Goal: Information Seeking & Learning: Learn about a topic

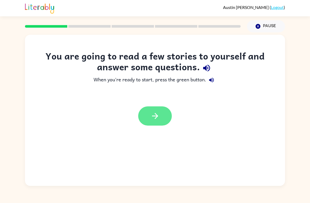
click at [148, 114] on button "button" at bounding box center [155, 115] width 34 height 19
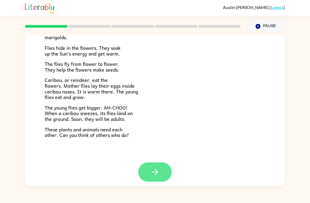
scroll to position [104, 0]
click at [156, 167] on icon "button" at bounding box center [155, 171] width 9 height 9
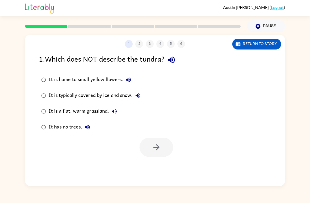
scroll to position [0, 0]
click at [97, 114] on div "It is a flat, warm grassland." at bounding box center [84, 111] width 71 height 11
click at [157, 148] on icon "button" at bounding box center [156, 146] width 9 height 9
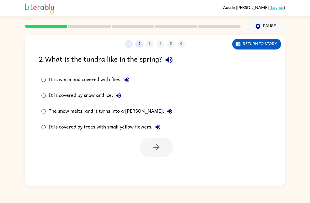
click at [104, 80] on div "It is warm and covered with flies." at bounding box center [91, 79] width 84 height 11
click at [131, 114] on div "The snow melts, and it turns into a [PERSON_NAME]." at bounding box center [112, 111] width 126 height 11
click at [156, 151] on icon "button" at bounding box center [156, 146] width 9 height 9
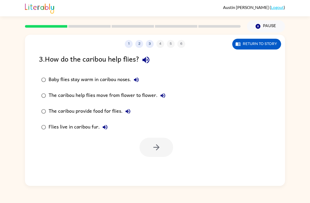
click at [116, 82] on div "Baby flies stay warm in caribou noses." at bounding box center [95, 79] width 93 height 11
click at [155, 149] on icon "button" at bounding box center [156, 146] width 9 height 9
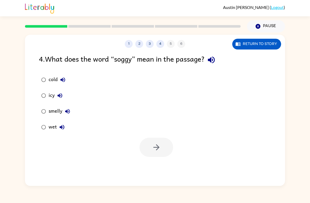
click at [54, 126] on div "wet" at bounding box center [58, 127] width 19 height 11
click at [148, 142] on button "button" at bounding box center [157, 146] width 34 height 19
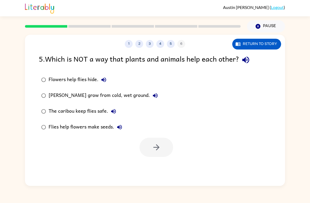
click at [90, 83] on div "Flowers help flies hide." at bounding box center [79, 79] width 60 height 11
click at [83, 112] on div "The caribou keep flies safe." at bounding box center [84, 111] width 70 height 11
click at [165, 151] on button "button" at bounding box center [157, 146] width 34 height 19
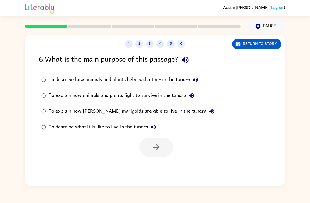
click at [114, 124] on div "To describe what it is like to live in the tundra" at bounding box center [104, 127] width 110 height 11
click at [158, 147] on icon "button" at bounding box center [156, 146] width 9 height 9
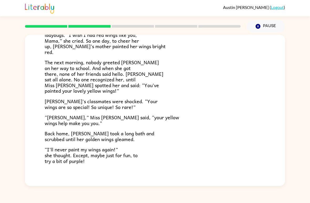
scroll to position [120, 0]
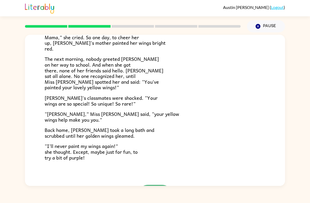
click at [161, 185] on button "button" at bounding box center [155, 194] width 34 height 19
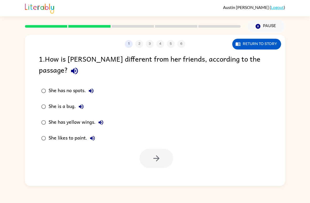
click at [79, 66] on icon "button" at bounding box center [74, 70] width 9 height 9
click at [78, 117] on div "She has yellow wings." at bounding box center [78, 122] width 58 height 11
click at [140, 148] on button "button" at bounding box center [157, 157] width 34 height 19
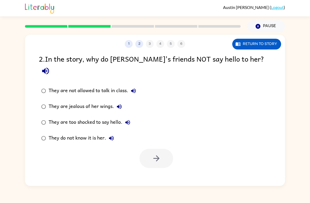
click at [87, 133] on div "They do not know it is her." at bounding box center [83, 138] width 68 height 11
click at [165, 148] on button "button" at bounding box center [157, 157] width 34 height 19
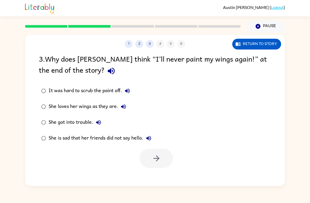
click at [102, 138] on div "She is sad that her friends did not say hello." at bounding box center [101, 138] width 105 height 11
click at [158, 167] on button "button" at bounding box center [157, 157] width 34 height 19
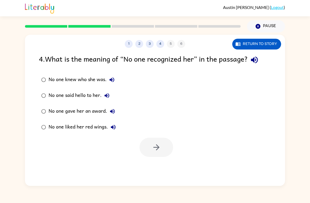
click at [94, 82] on div "No one knew who she was." at bounding box center [83, 79] width 69 height 11
click at [151, 153] on button "button" at bounding box center [157, 146] width 34 height 19
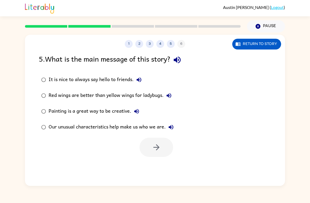
click at [107, 125] on div "Our unusual characteristics help make us who we are." at bounding box center [113, 127] width 128 height 11
click at [161, 155] on button "button" at bounding box center [157, 146] width 34 height 19
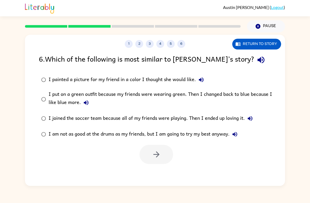
click at [109, 95] on div "I put on a green outfit because my friends were wearing green. Then I changed b…" at bounding box center [164, 99] width 230 height 18
click at [145, 147] on button "button" at bounding box center [157, 154] width 34 height 19
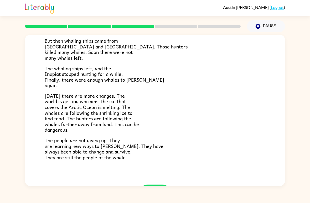
scroll to position [153, 0]
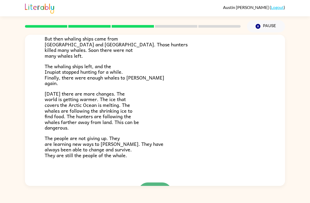
click at [153, 182] on button "button" at bounding box center [155, 191] width 34 height 19
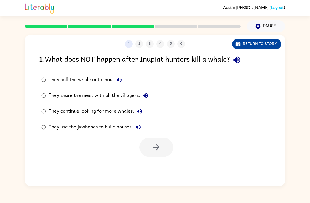
click at [249, 46] on button "Return to story" at bounding box center [256, 44] width 49 height 11
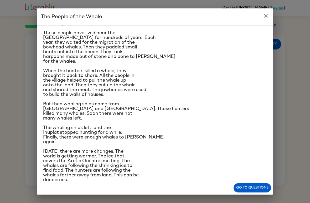
scroll to position [36, 0]
click at [251, 188] on button "Go to questions" at bounding box center [253, 187] width 38 height 9
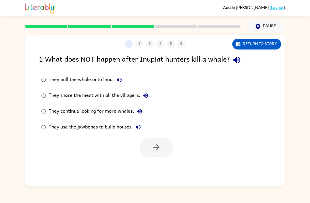
click at [103, 114] on div "They continue looking for more whales." at bounding box center [97, 111] width 96 height 11
click at [151, 145] on button "button" at bounding box center [157, 146] width 34 height 19
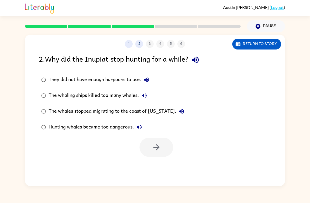
click at [117, 95] on div "The whaling ships killed too many whales." at bounding box center [99, 95] width 101 height 11
click at [162, 153] on button "button" at bounding box center [157, 146] width 34 height 19
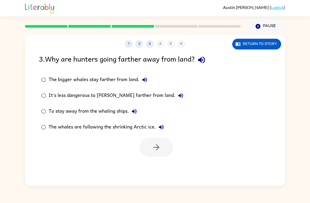
click at [122, 131] on div "The whales are following the shrinking Arctic ice." at bounding box center [108, 127] width 118 height 11
click at [168, 152] on button "button" at bounding box center [157, 146] width 34 height 19
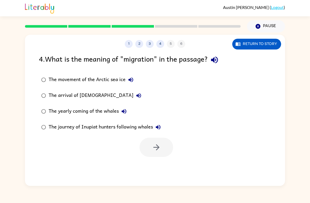
click at [92, 112] on div "The yearly coming of the whales" at bounding box center [89, 111] width 81 height 11
click at [163, 145] on button "button" at bounding box center [157, 146] width 34 height 19
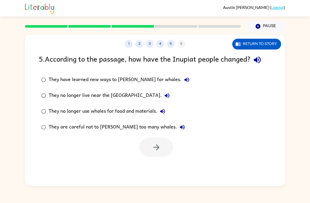
click at [112, 112] on div "They no longer use whales for food and materials." at bounding box center [108, 111] width 119 height 11
click at [153, 150] on icon "button" at bounding box center [156, 146] width 9 height 9
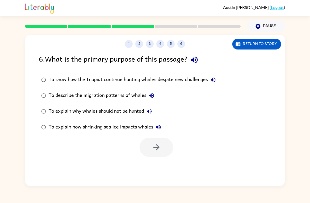
click at [104, 82] on div "To show how the Inupiat continue hunting whales despite new challenges" at bounding box center [134, 79] width 170 height 11
click at [158, 153] on button "button" at bounding box center [157, 146] width 34 height 19
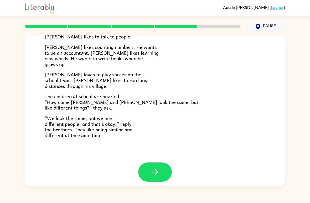
scroll to position [109, 0]
click at [169, 165] on button "button" at bounding box center [155, 171] width 34 height 19
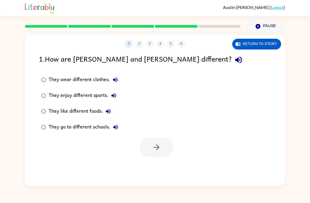
click at [98, 98] on div "They enjoy different sports." at bounding box center [84, 95] width 70 height 11
click at [160, 143] on icon "button" at bounding box center [156, 146] width 9 height 9
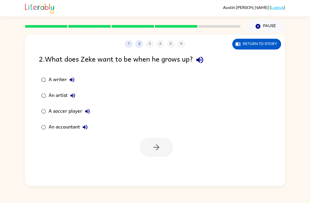
click at [75, 111] on div "A soccer player" at bounding box center [71, 111] width 44 height 11
click at [149, 144] on button "button" at bounding box center [157, 146] width 34 height 19
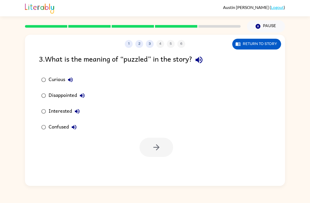
click at [62, 129] on div "Confused" at bounding box center [64, 127] width 31 height 11
click at [153, 141] on button "button" at bounding box center [157, 146] width 34 height 19
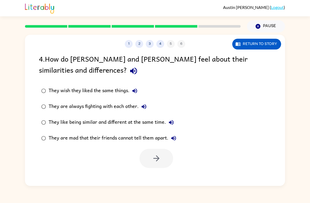
click at [113, 124] on div "They like being similar and different at the same time." at bounding box center [113, 122] width 128 height 11
click at [147, 160] on button "button" at bounding box center [157, 157] width 34 height 19
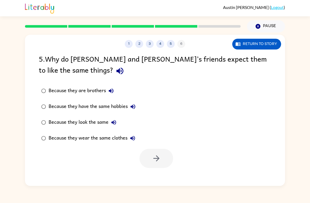
click at [96, 120] on div "Because they look the same" at bounding box center [84, 122] width 70 height 11
click at [148, 153] on button "button" at bounding box center [157, 157] width 34 height 19
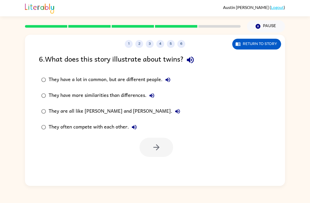
click at [142, 81] on div "They have a lot in common, but are different people." at bounding box center [111, 79] width 125 height 11
click at [155, 145] on icon "button" at bounding box center [156, 146] width 9 height 9
